Goal: Information Seeking & Learning: Learn about a topic

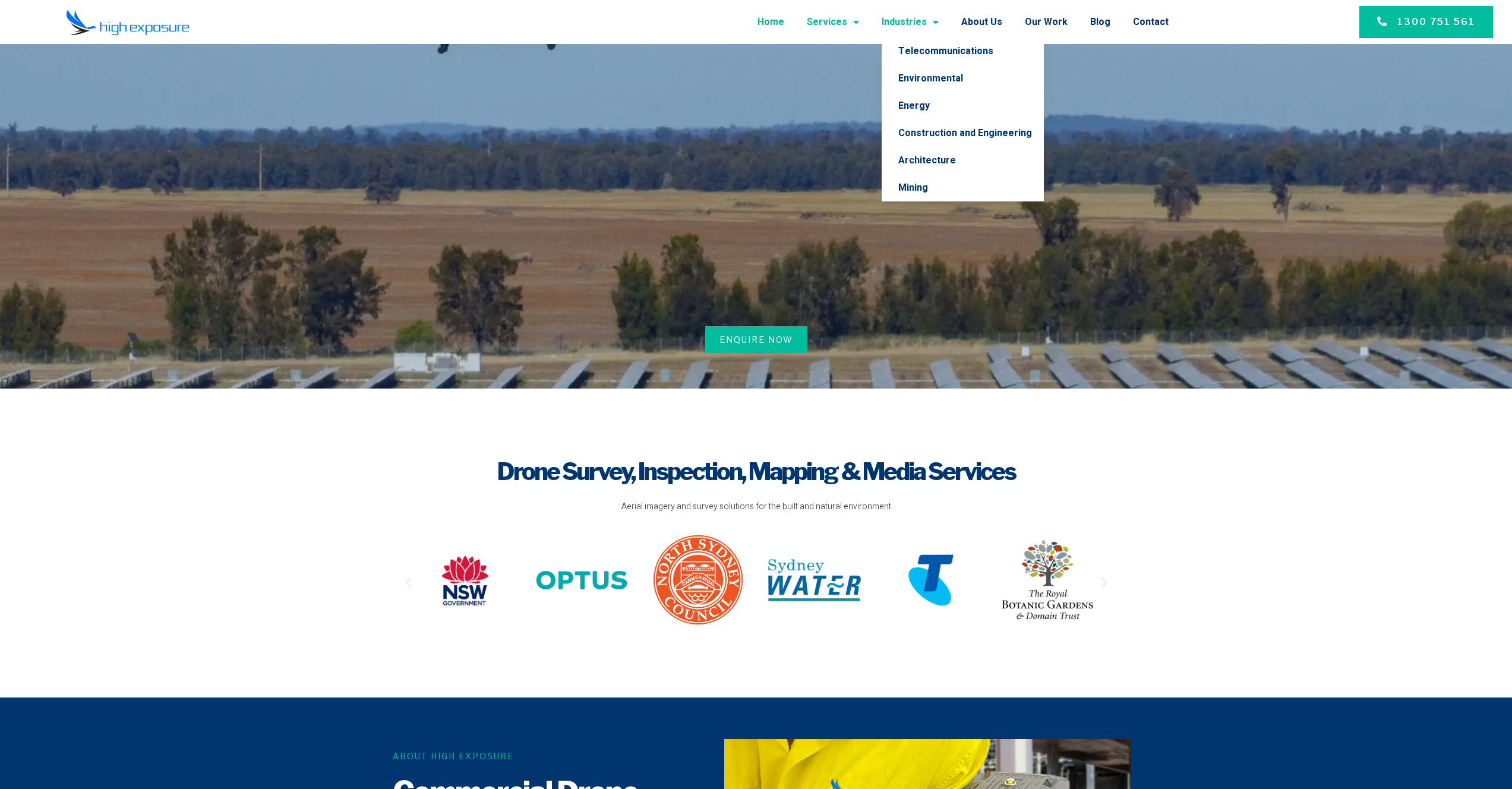
click at [848, 21] on link "Services" at bounding box center [833, 22] width 53 height 31
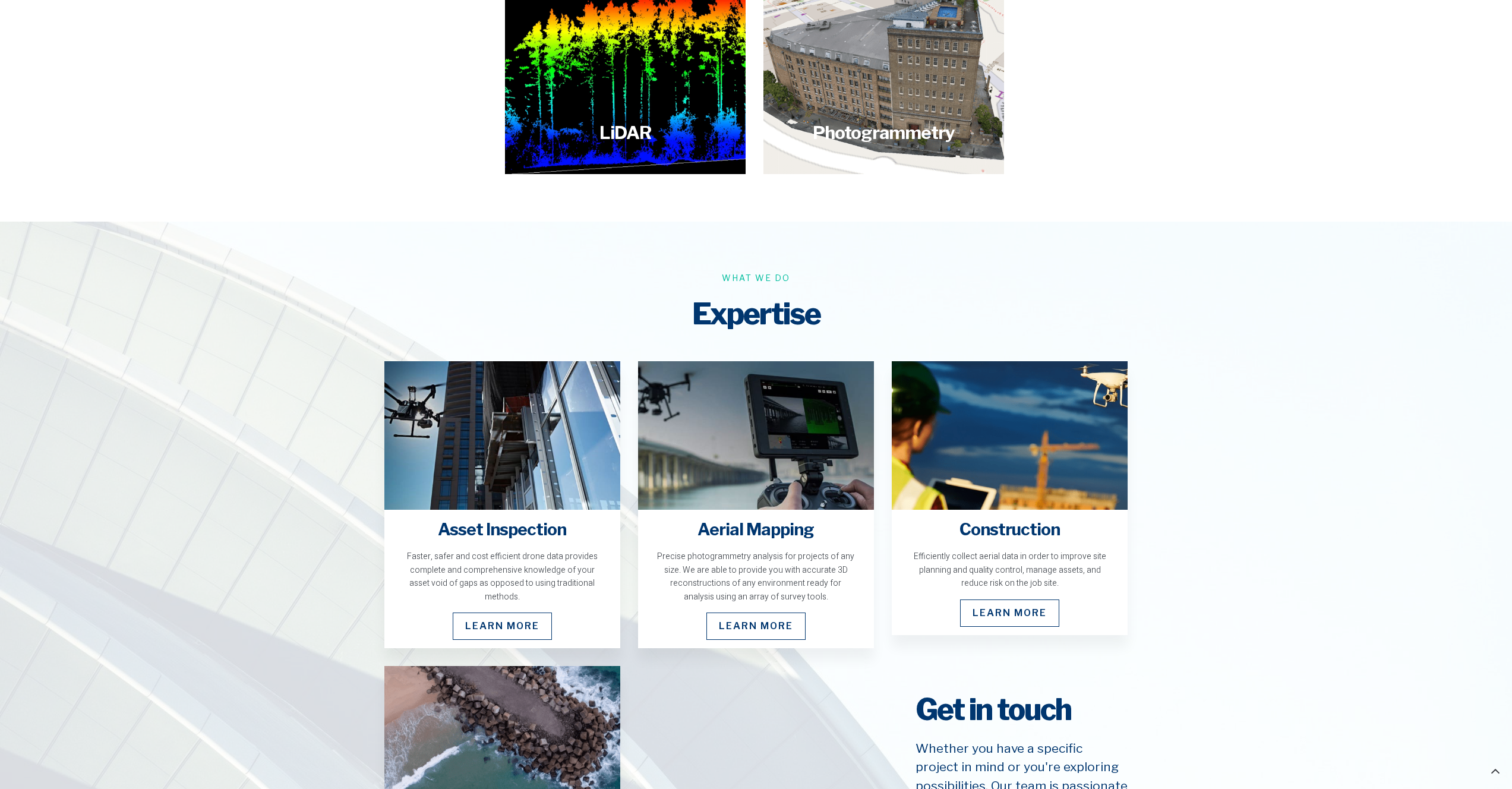
scroll to position [1636, 0]
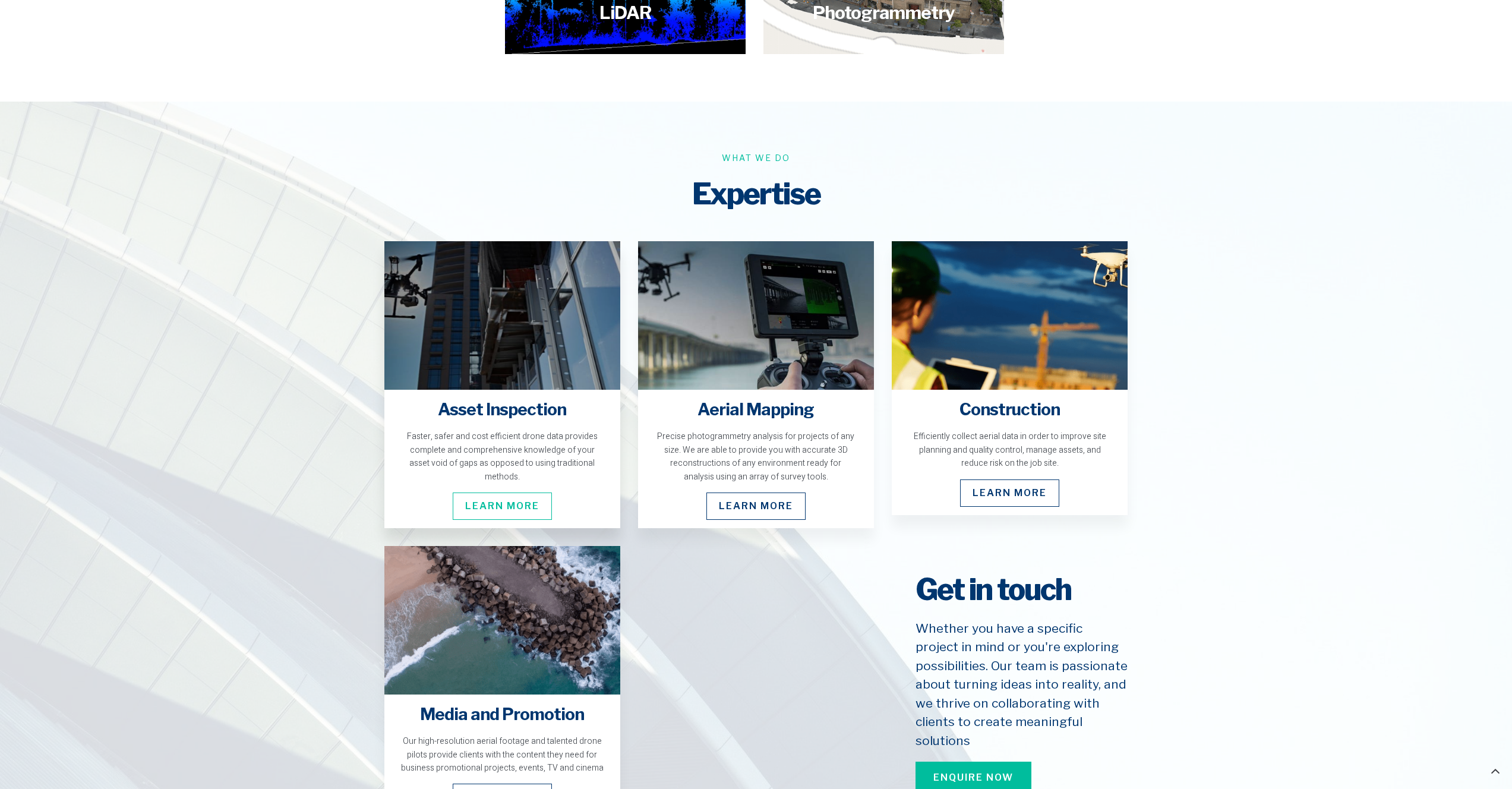
click at [486, 492] on span "Learn More" at bounding box center [502, 506] width 99 height 27
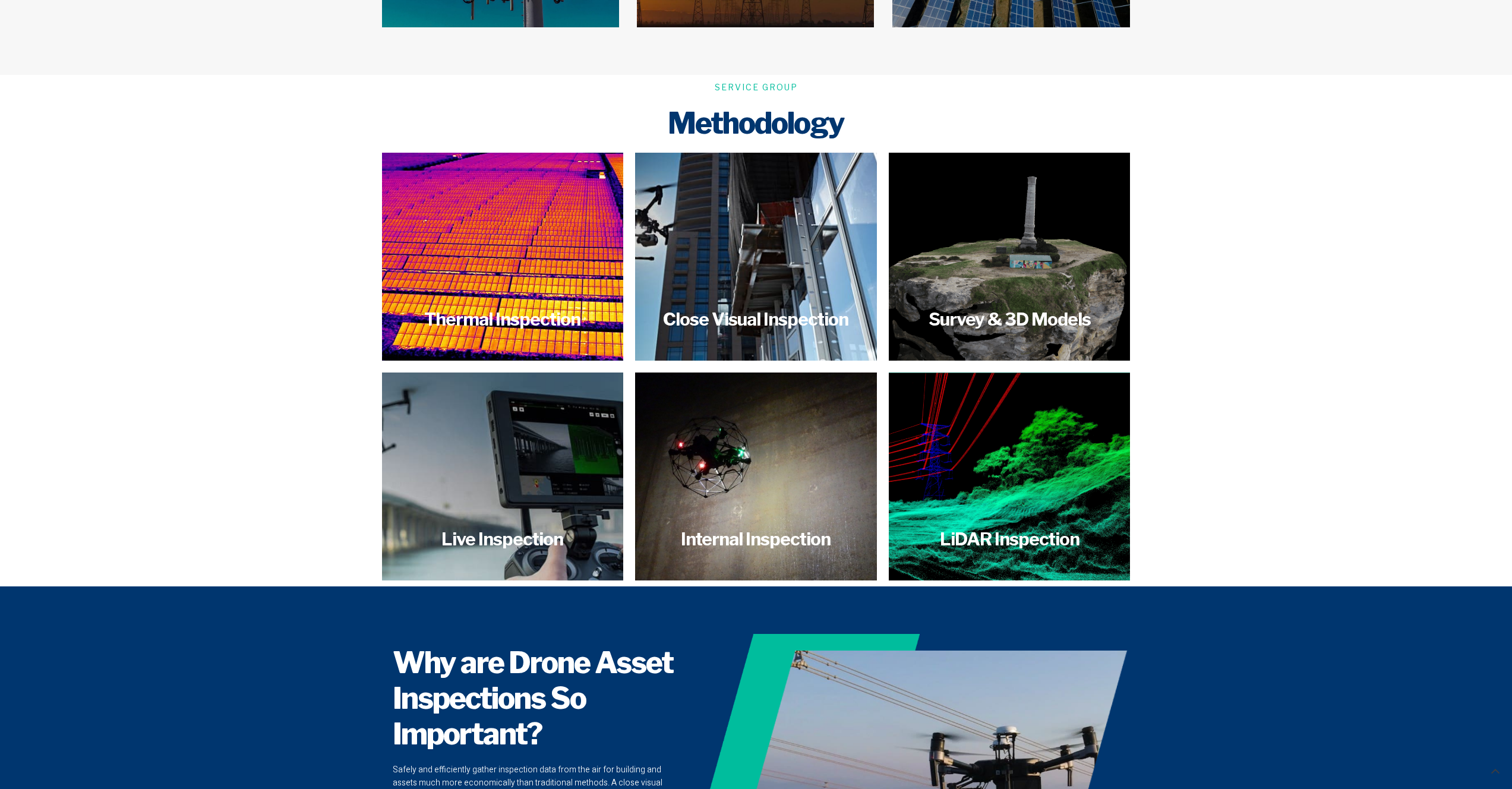
scroll to position [2076, 0]
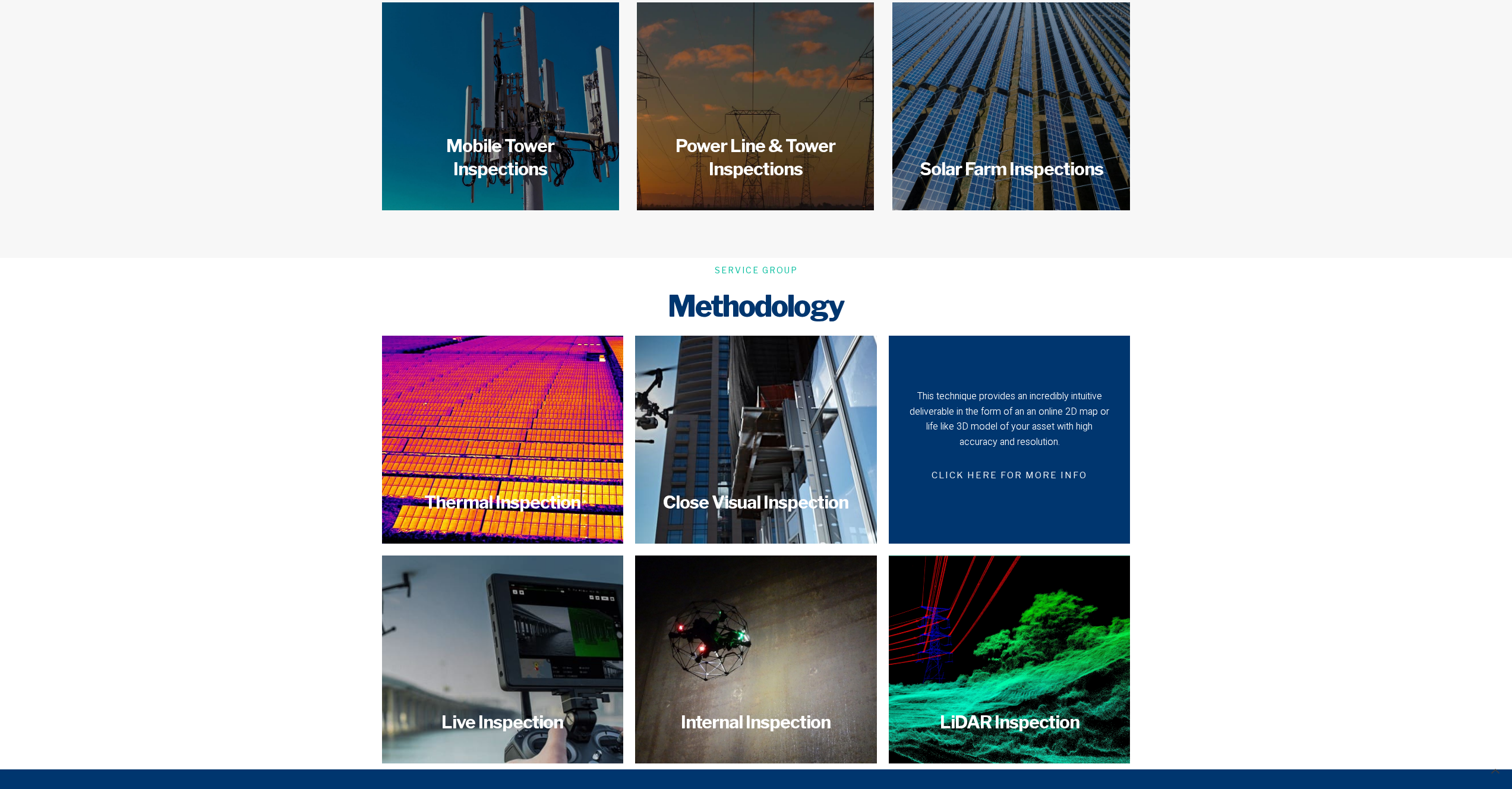
click at [1036, 473] on span "CLICK HERE FOR MORE INFO" at bounding box center [1009, 475] width 184 height 28
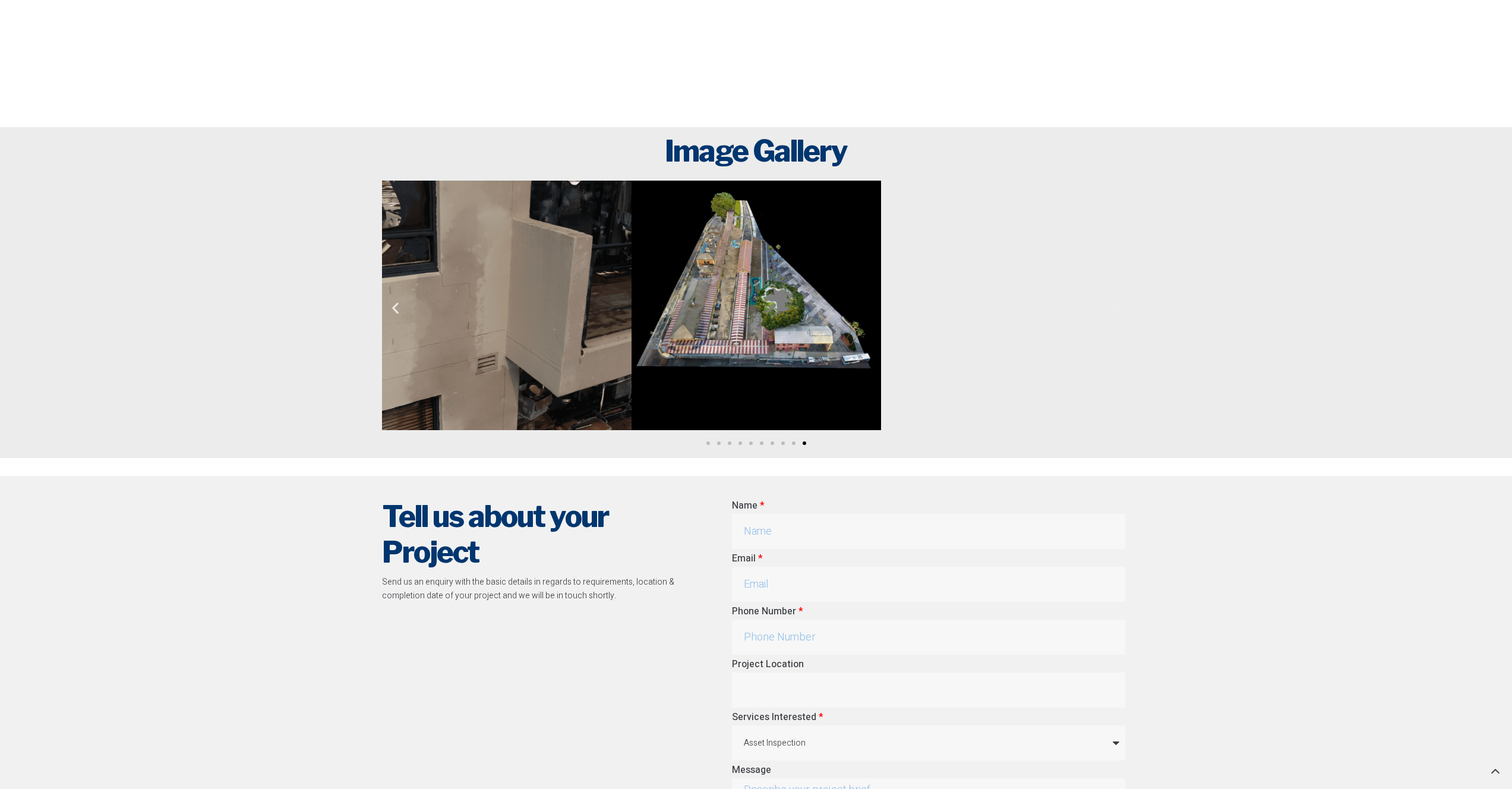
scroll to position [2287, 0]
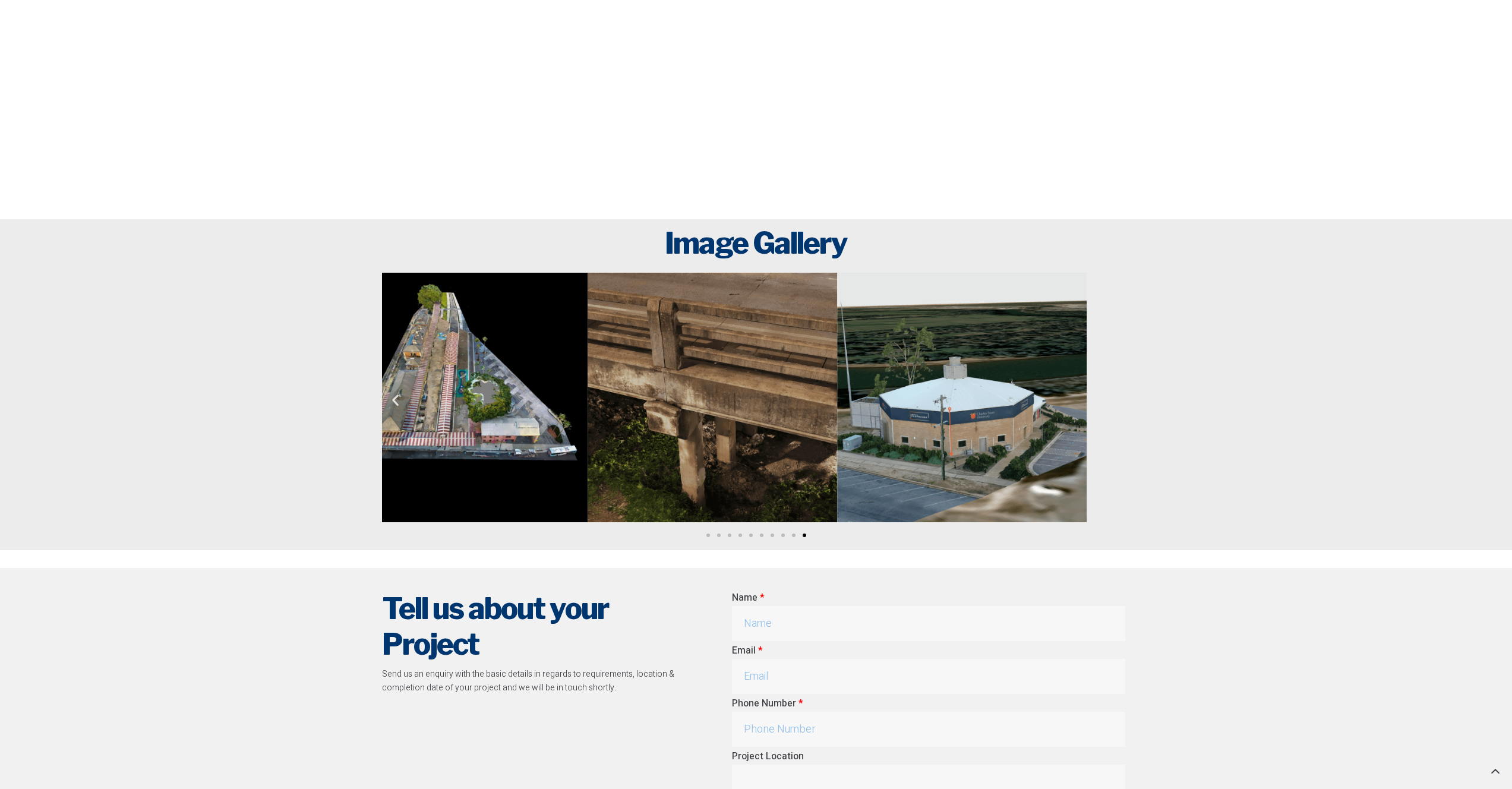
click at [587, 452] on img "2 / 10" at bounding box center [712, 397] width 249 height 249
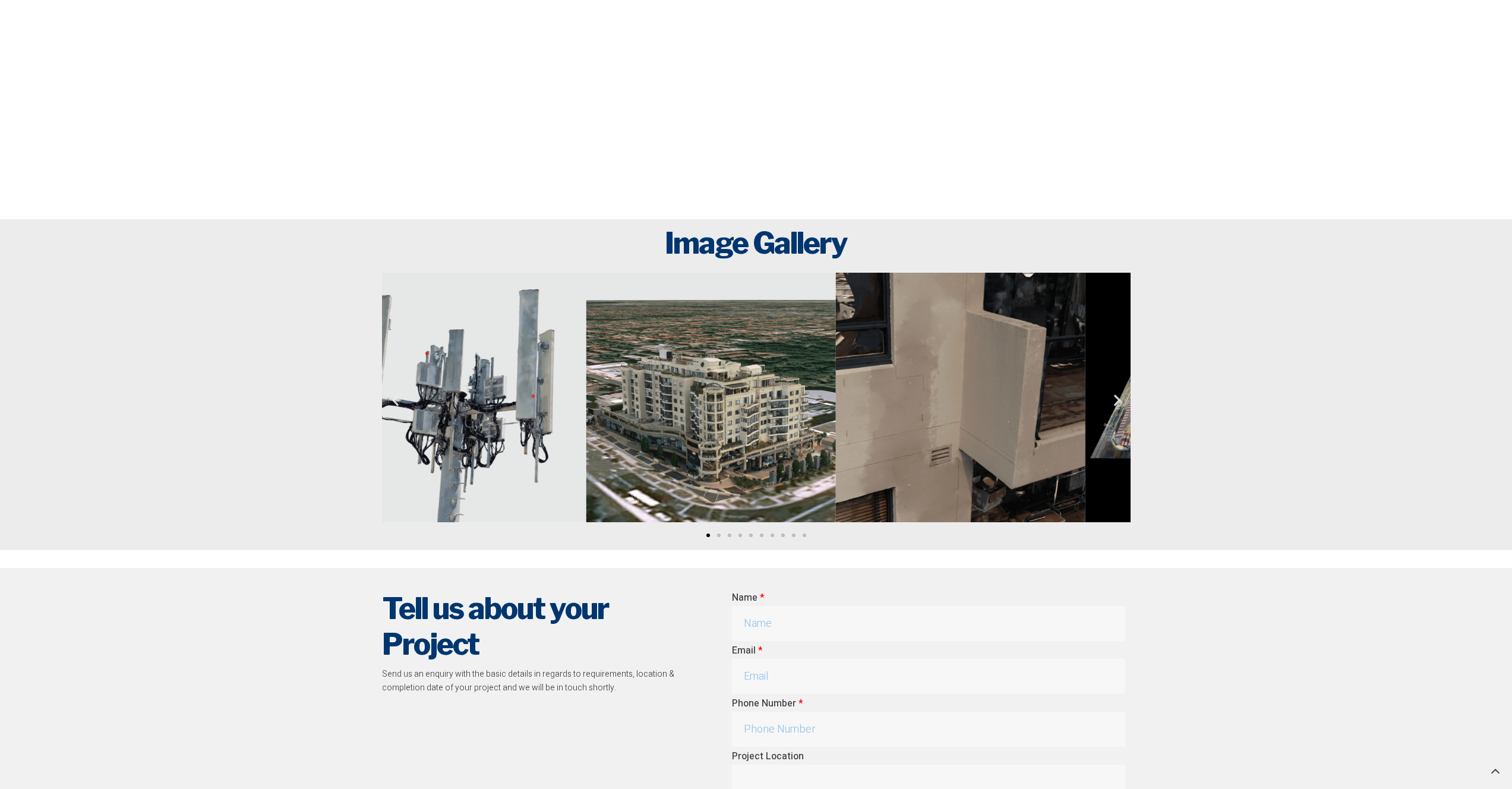
click at [1334, 424] on section "Image Gallery" at bounding box center [756, 384] width 1512 height 331
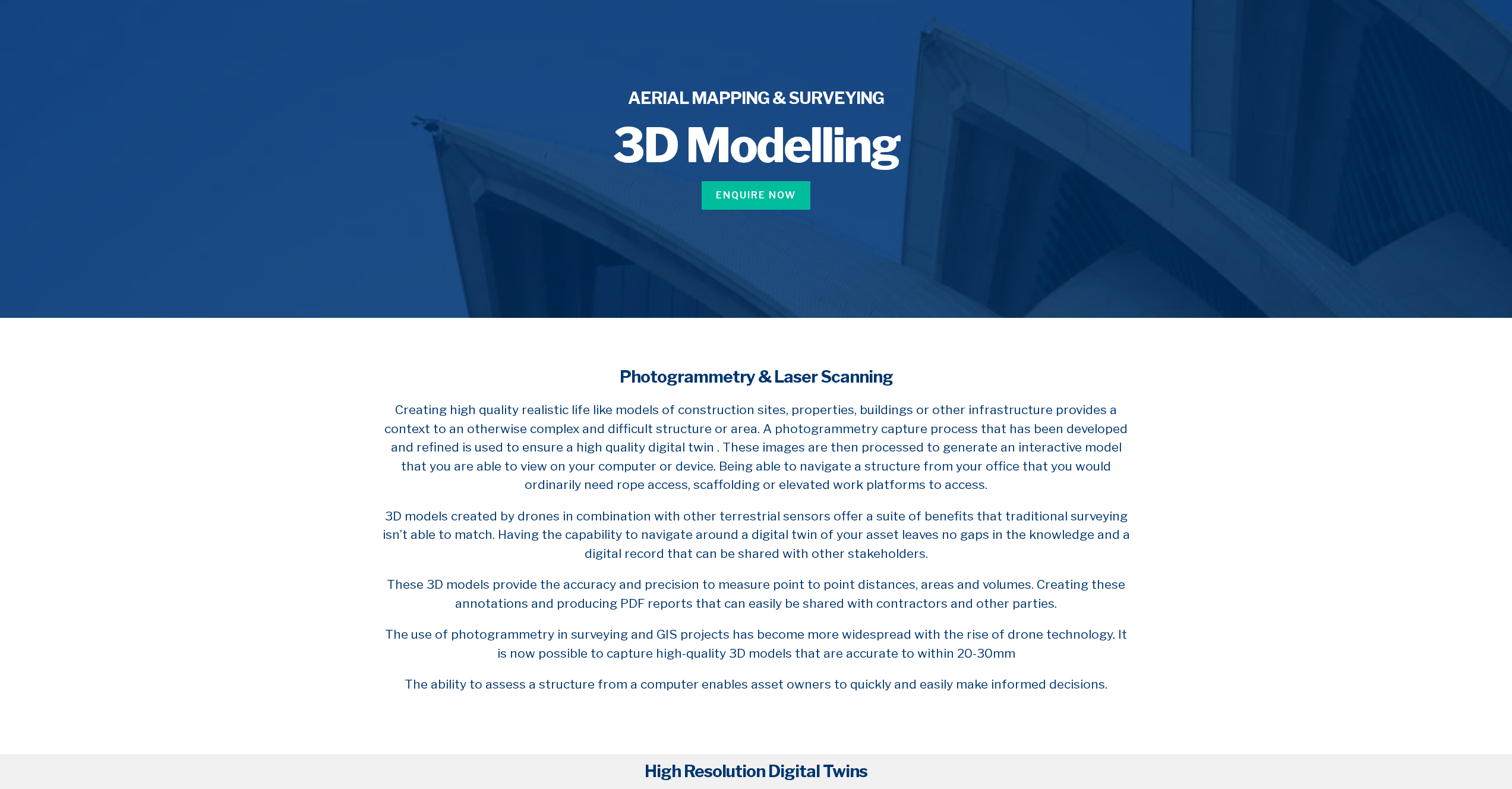
scroll to position [0, 0]
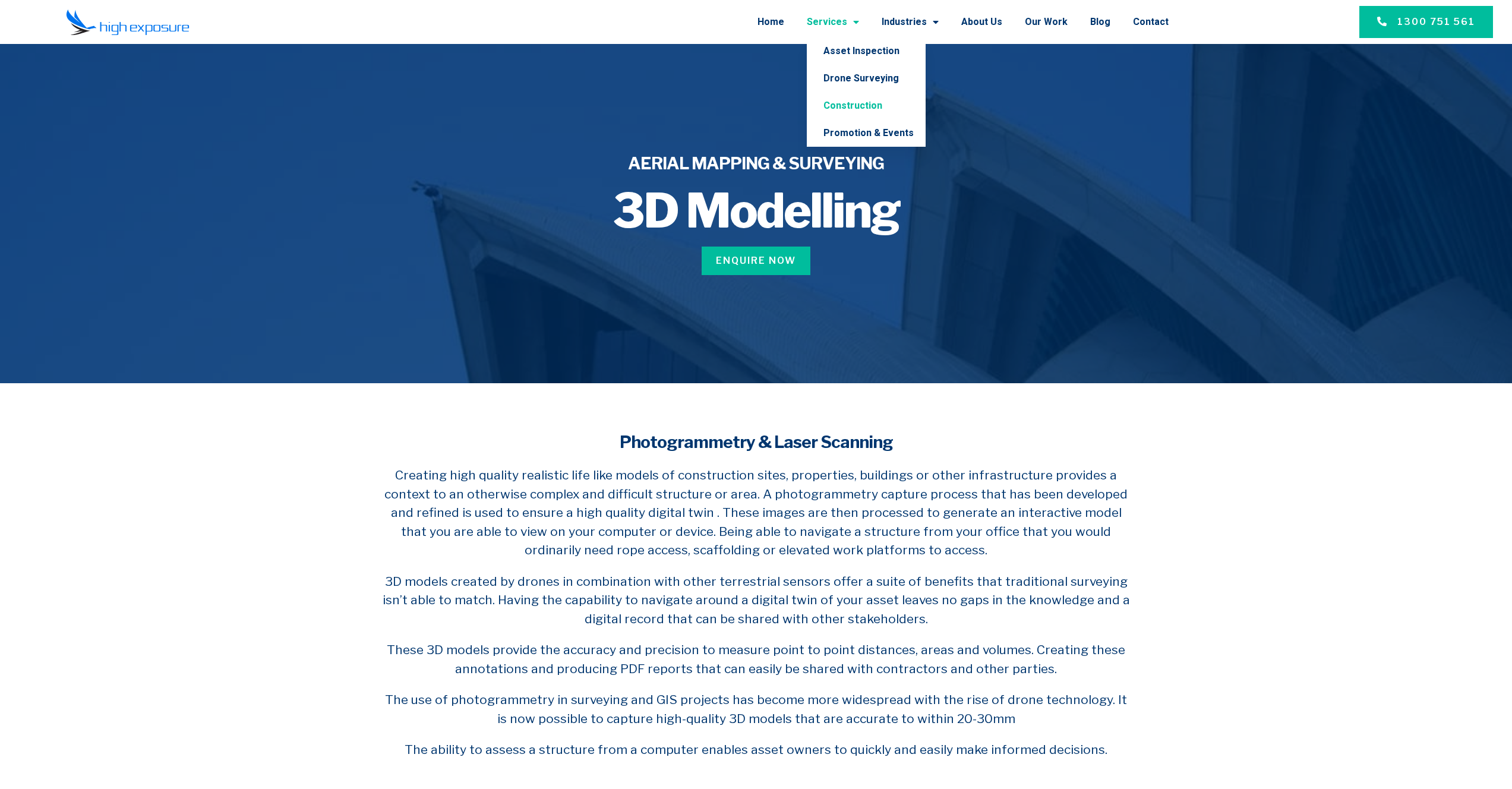
click at [864, 104] on link "Construction" at bounding box center [866, 106] width 119 height 27
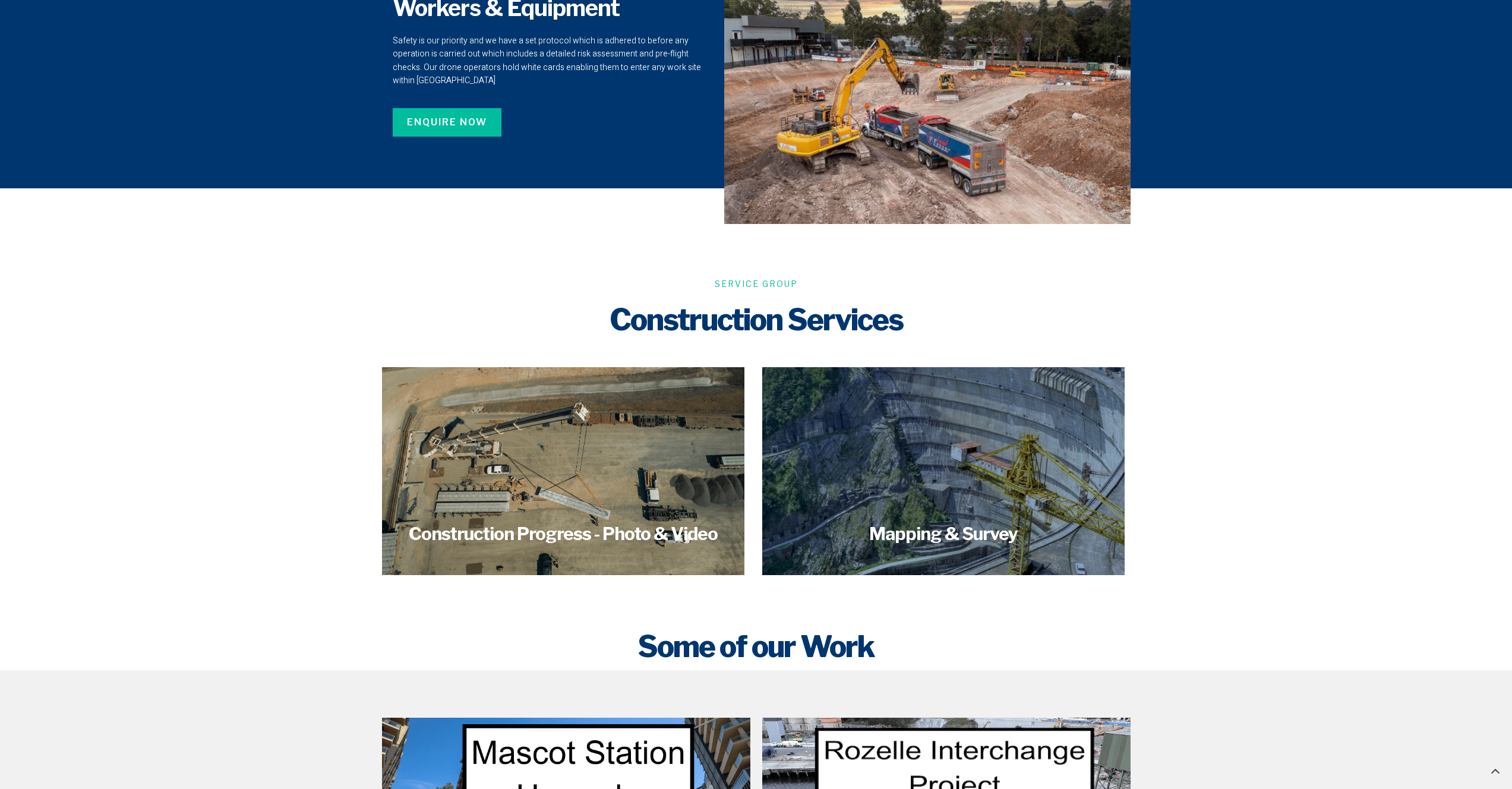
scroll to position [702, 0]
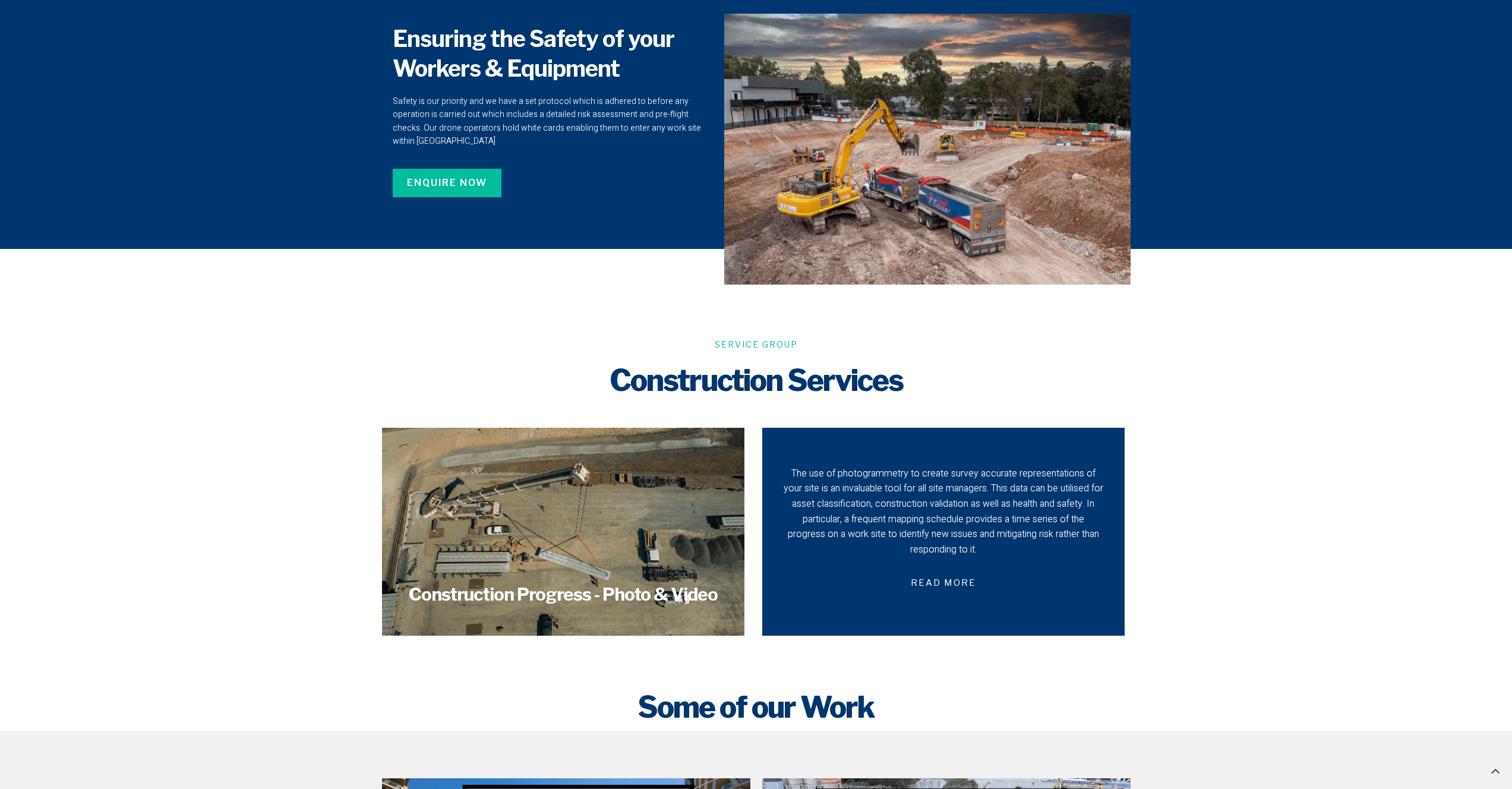
click at [882, 549] on div "The use of photogrammetry to create survey accurate representations of your sit…" at bounding box center [944, 512] width 321 height 92
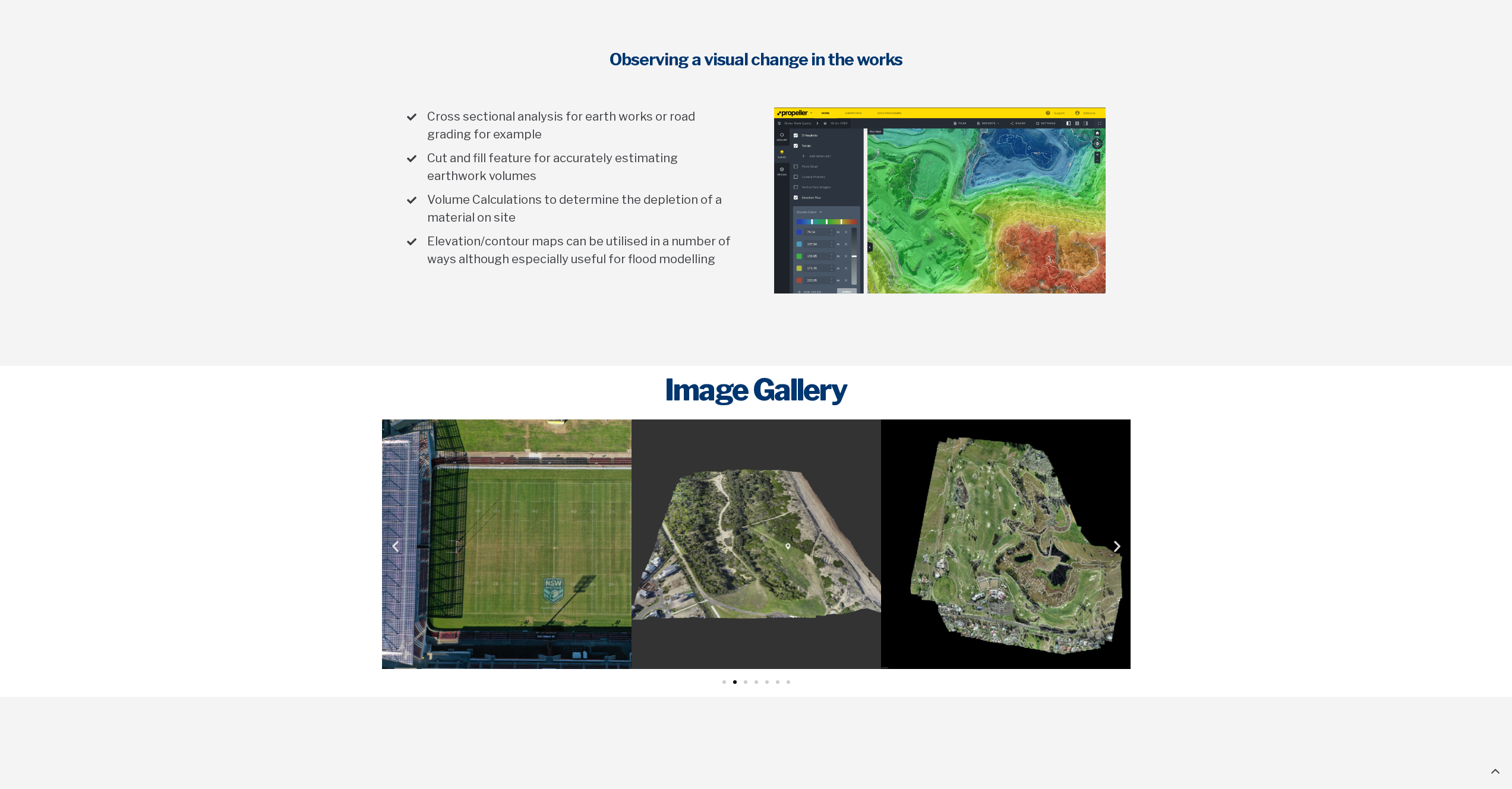
scroll to position [778, 0]
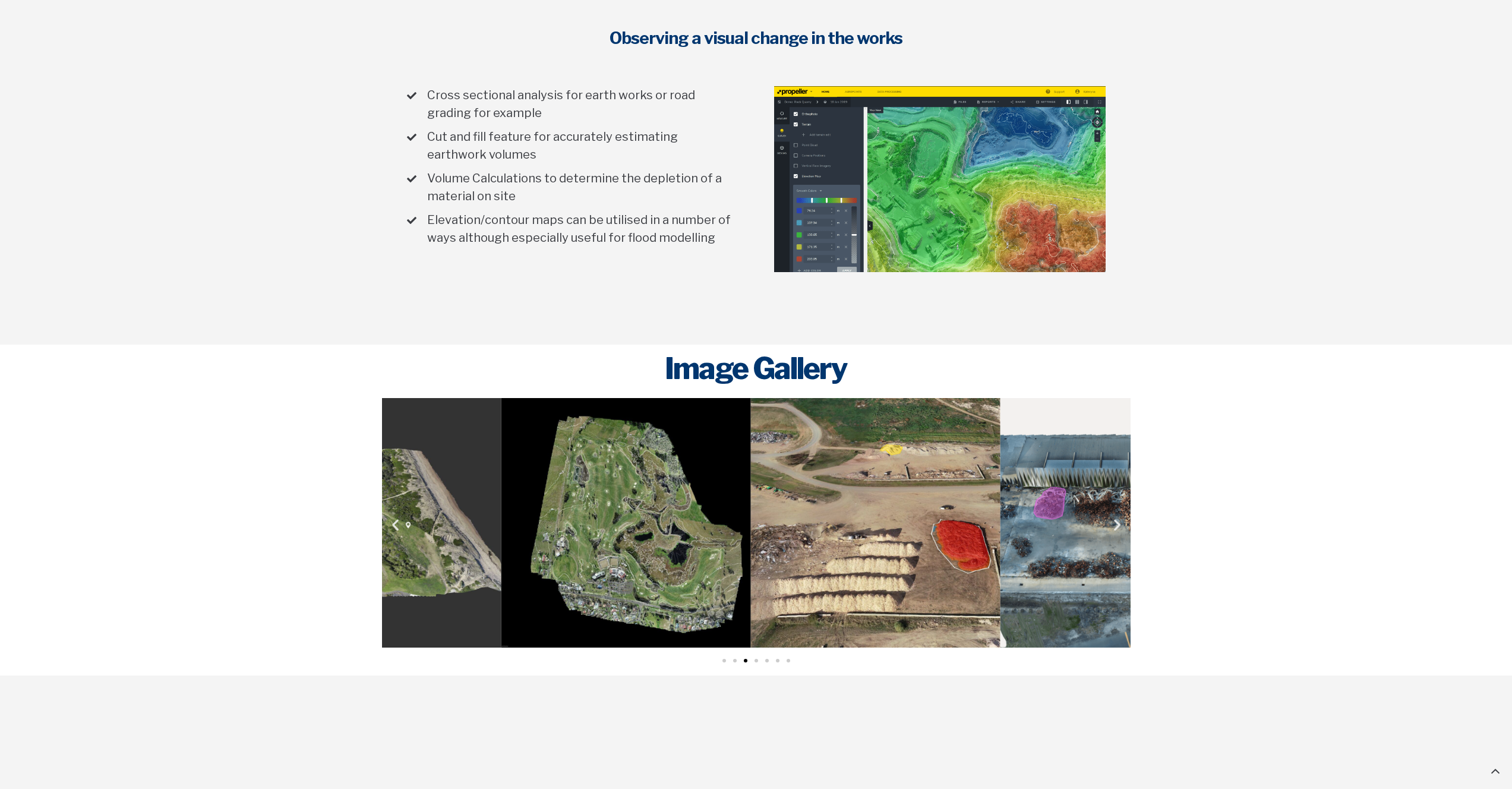
click at [751, 562] on img "5 / 7" at bounding box center [875, 522] width 249 height 249
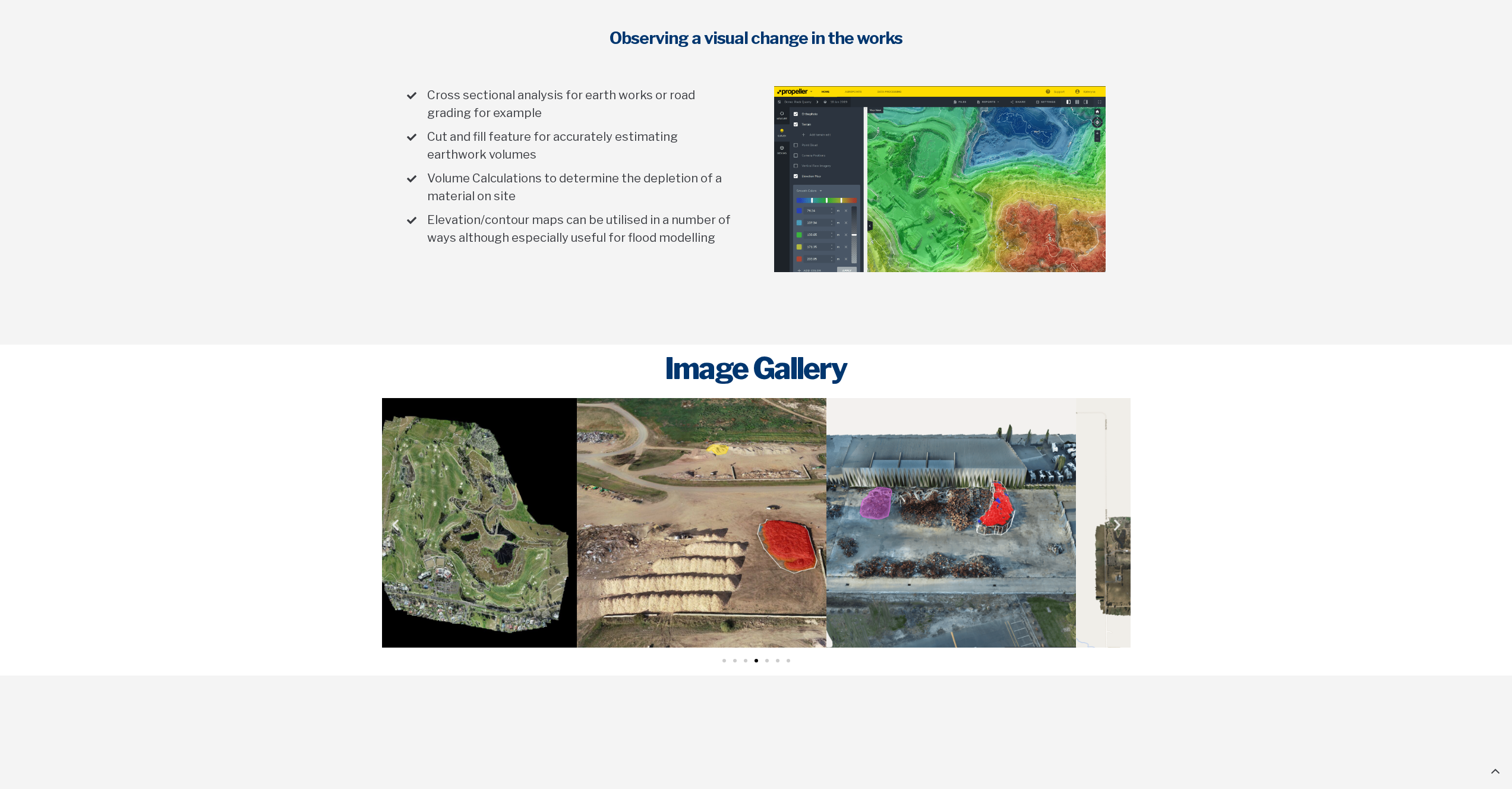
click at [826, 555] on img "6 / 7" at bounding box center [951, 522] width 249 height 249
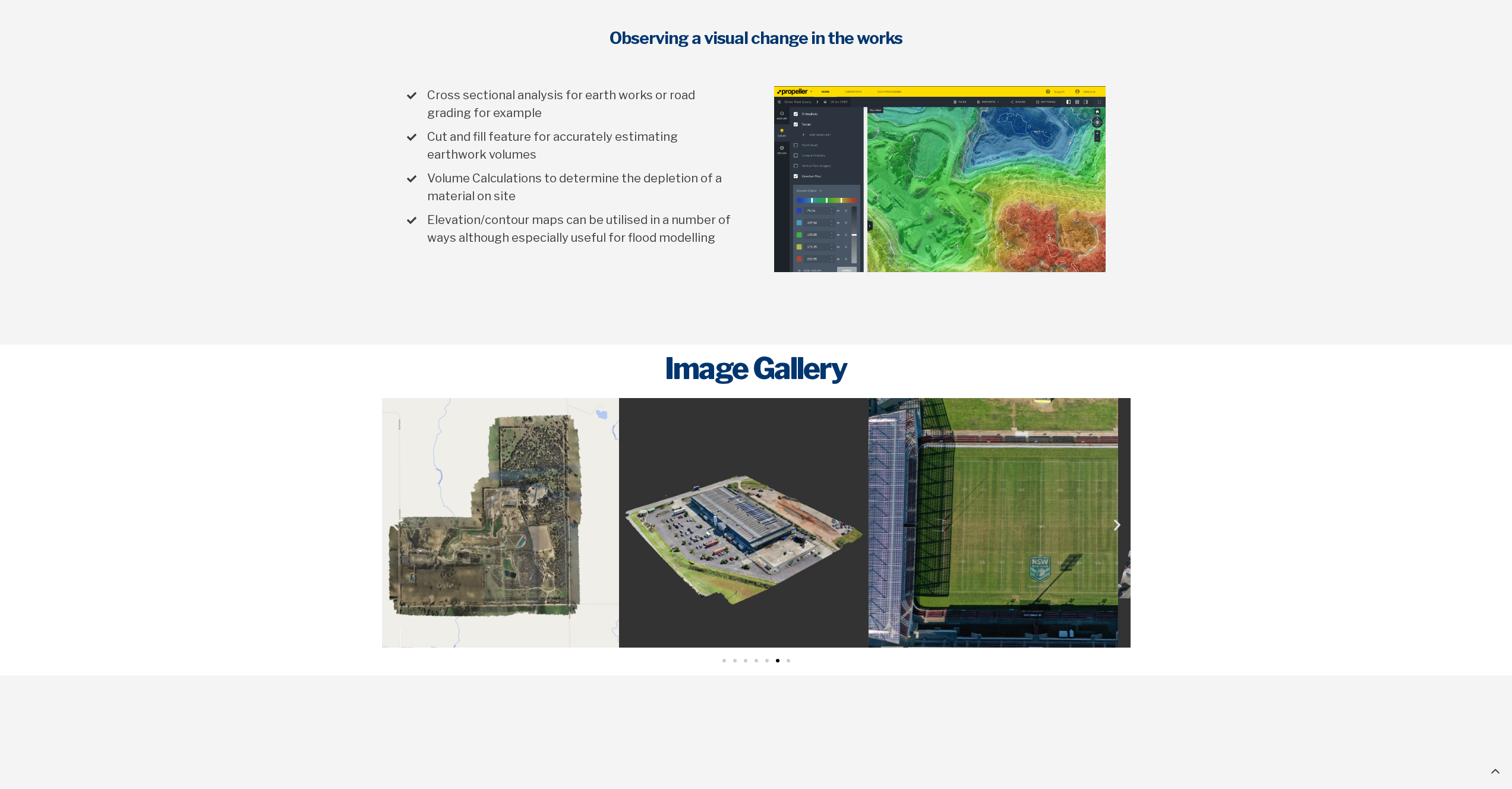
click at [503, 544] on img "7 / 7" at bounding box center [493, 522] width 249 height 249
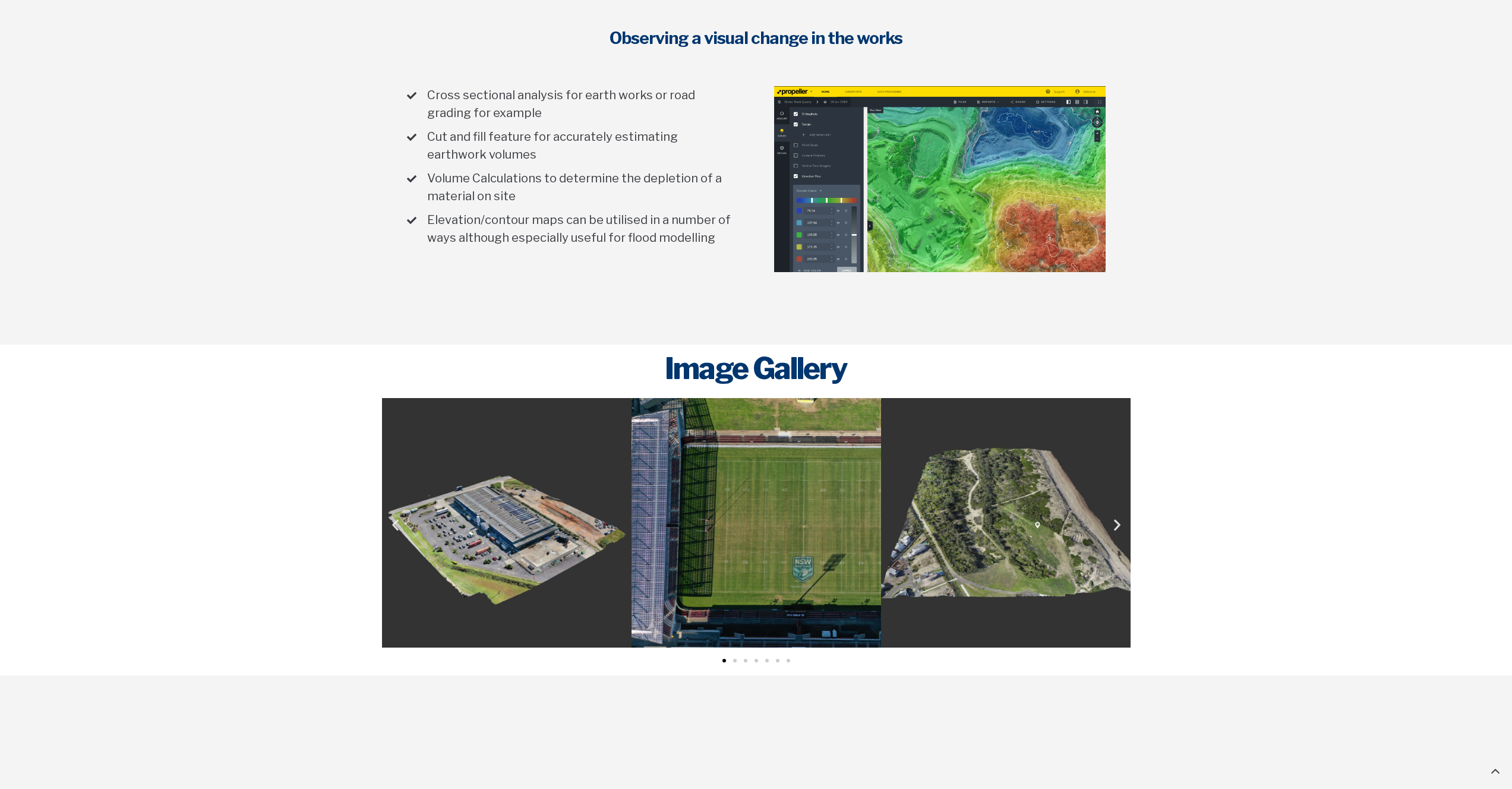
click at [251, 490] on div at bounding box center [756, 509] width 1512 height 331
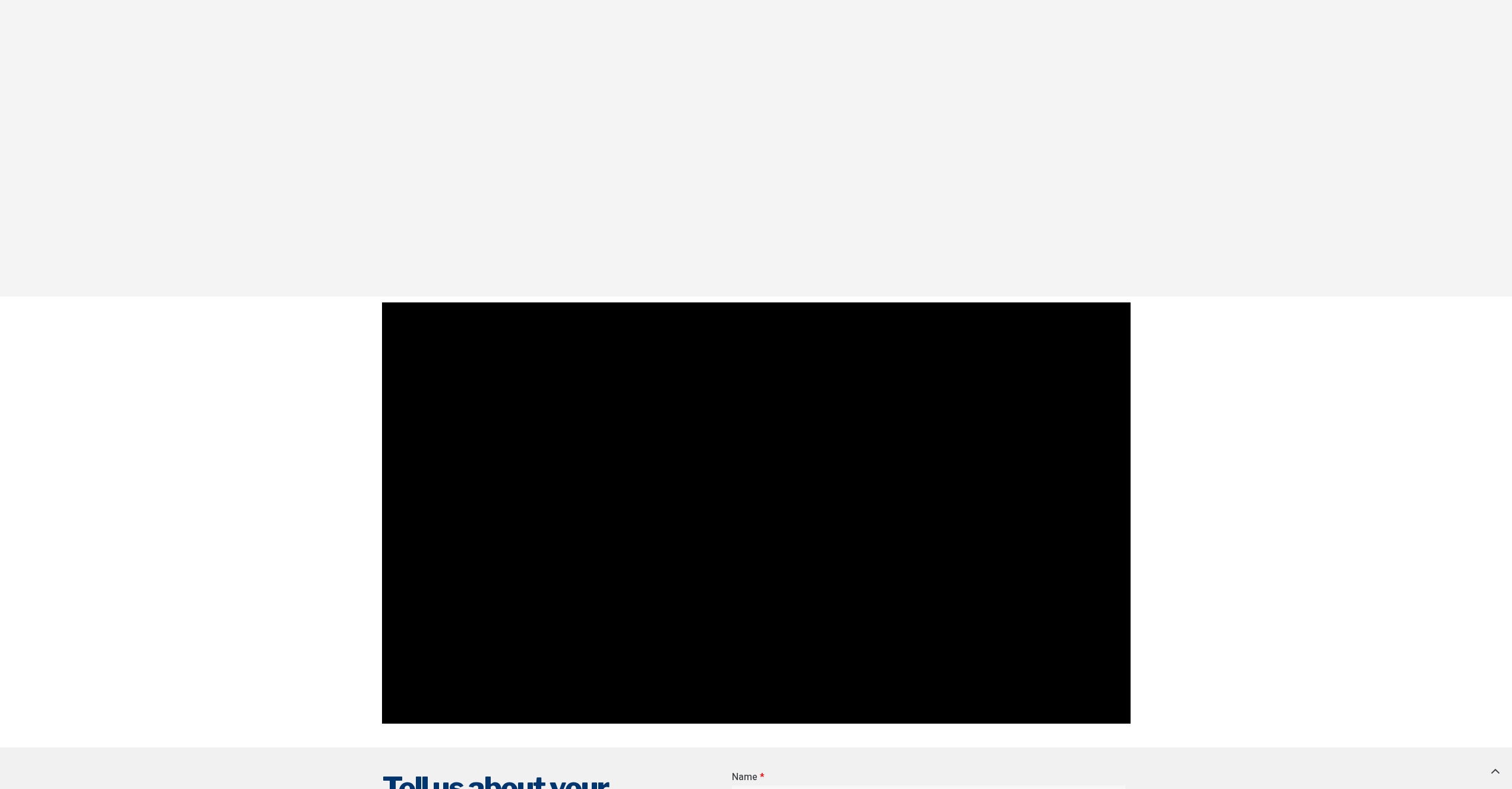
scroll to position [1735, 0]
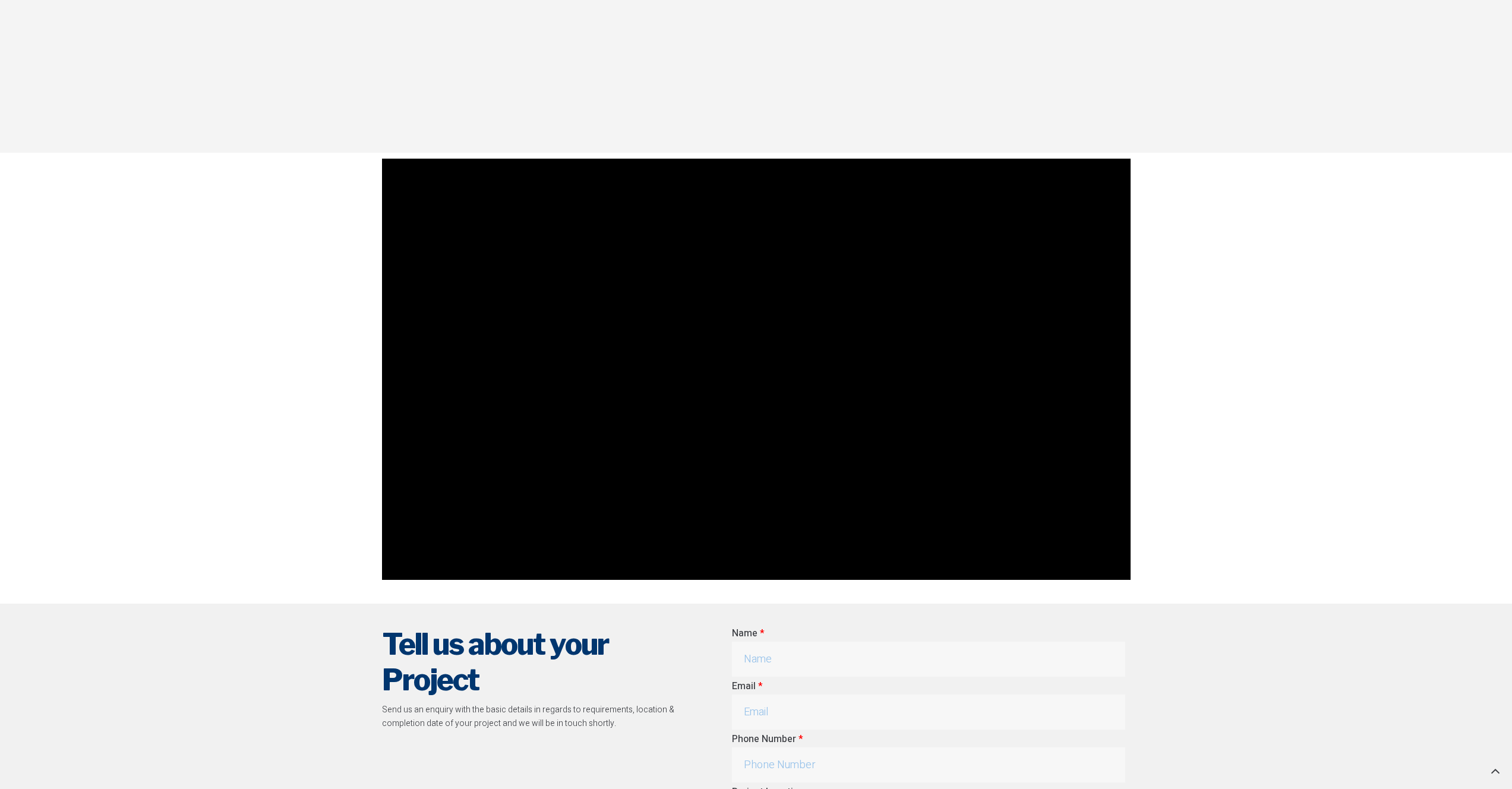
click at [242, 416] on section at bounding box center [756, 369] width 1512 height 433
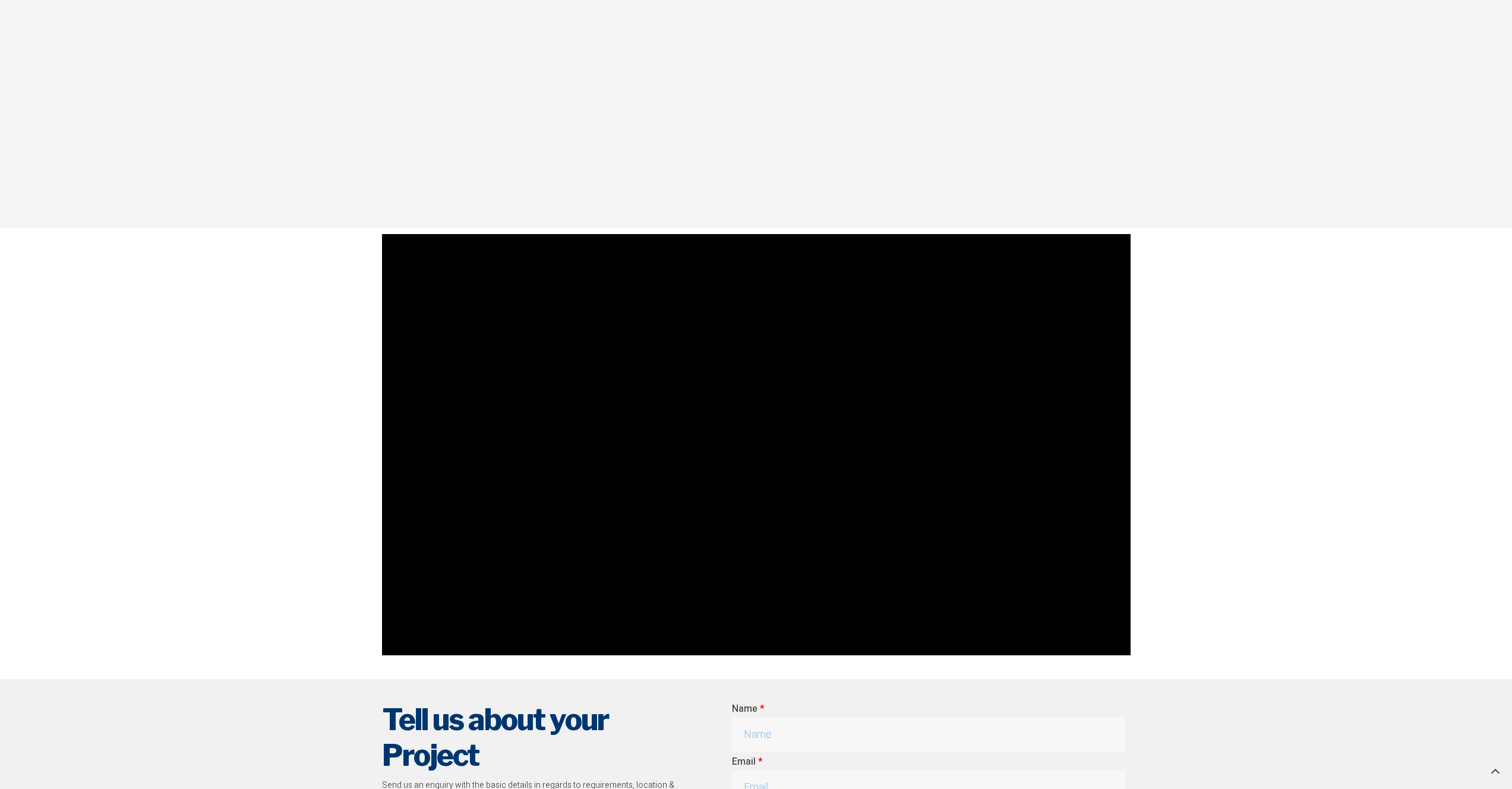
scroll to position [1781, 0]
